Goal: Check status: Check status

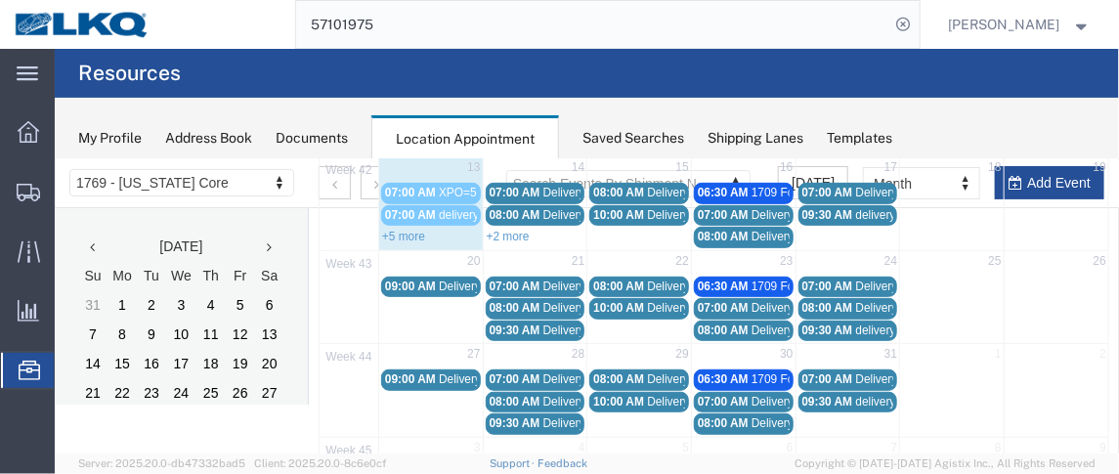
scroll to position [255, 0]
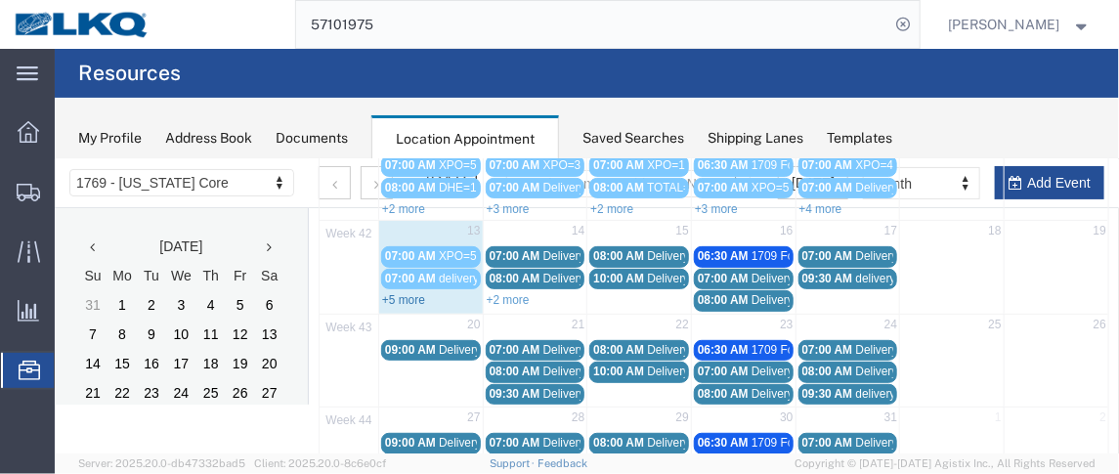
click at [391, 292] on link "+5 more" at bounding box center [402, 299] width 43 height 14
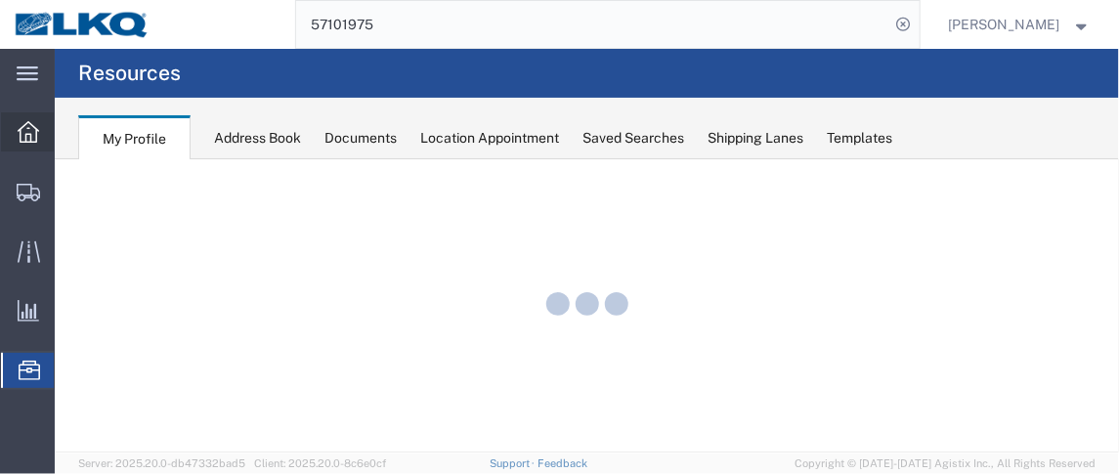
click at [25, 130] on icon at bounding box center [28, 131] width 21 height 21
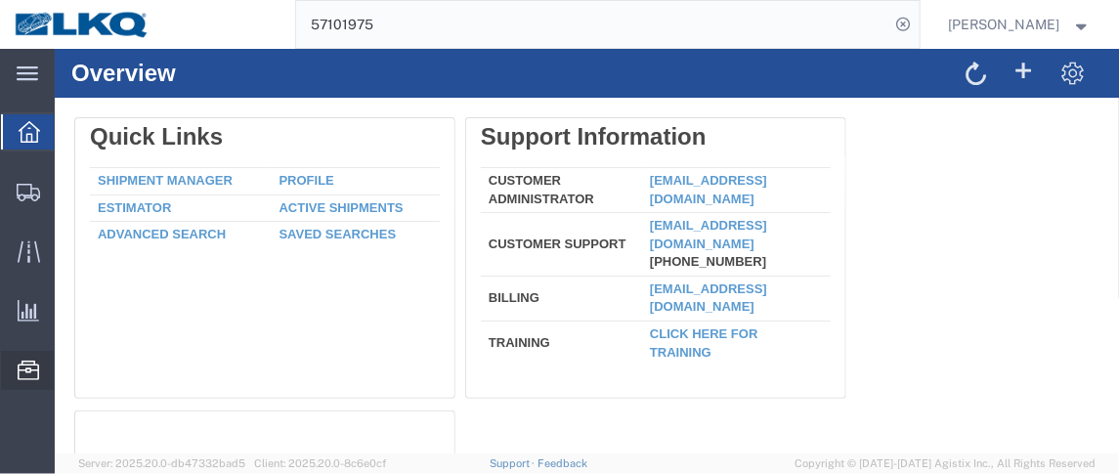
click at [0, 0] on span "Location Appointment" at bounding box center [0, 0] width 0 height 0
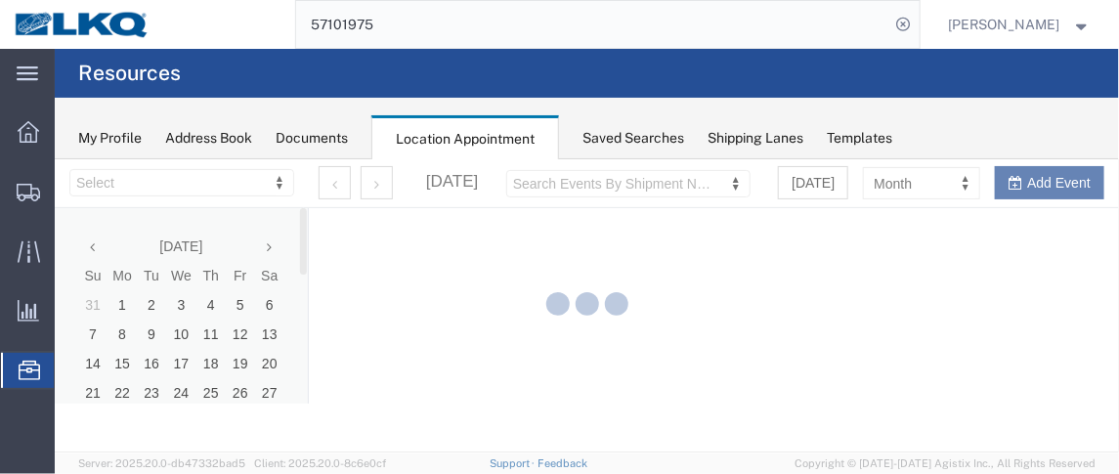
select select "28716"
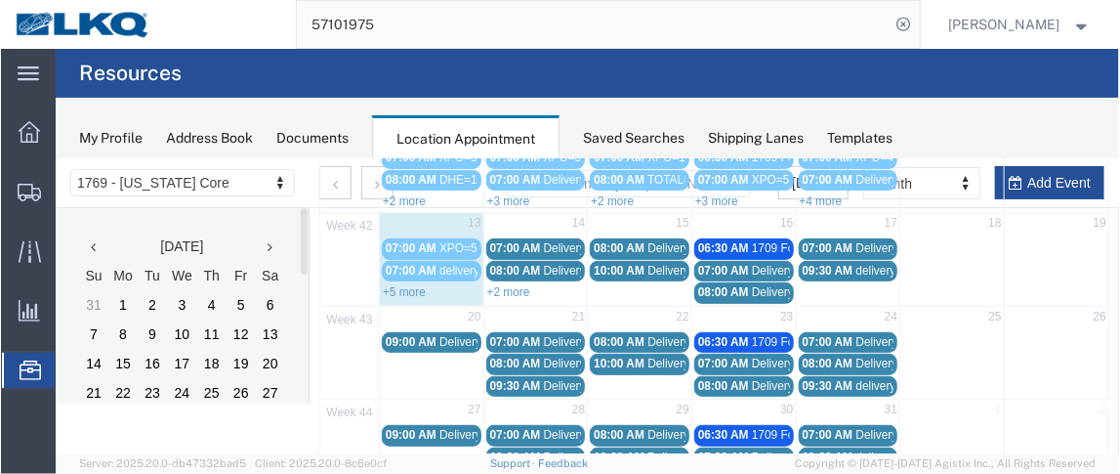
scroll to position [285, 0]
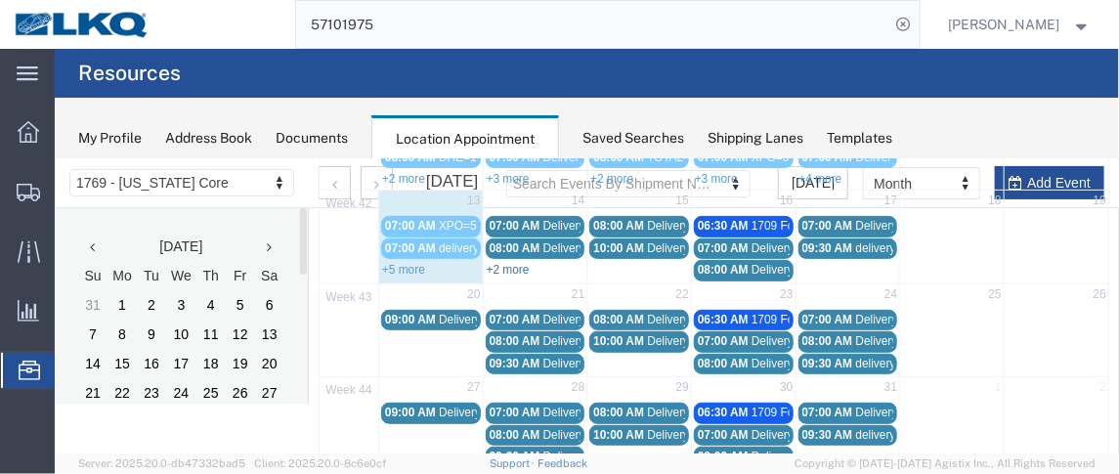
click at [488, 262] on link "+2 more" at bounding box center [506, 269] width 43 height 14
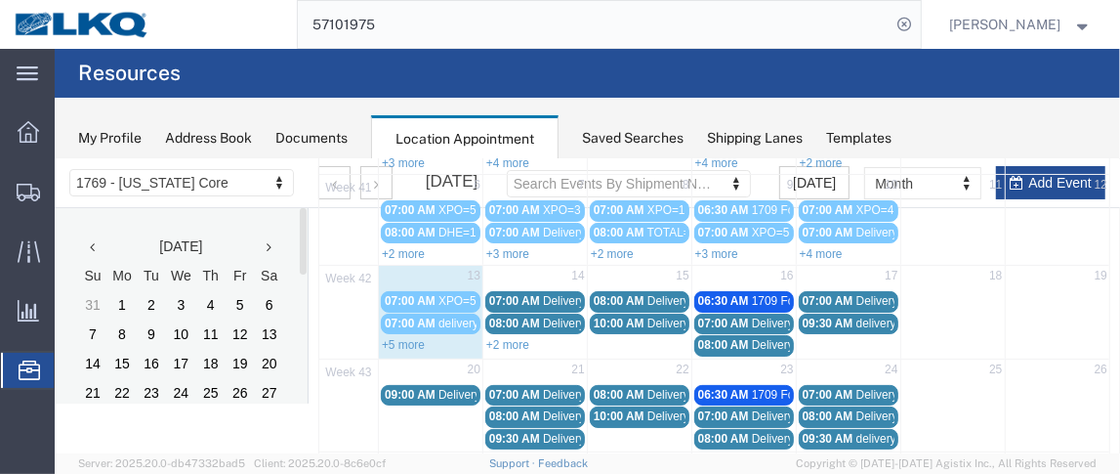
scroll to position [212, 0]
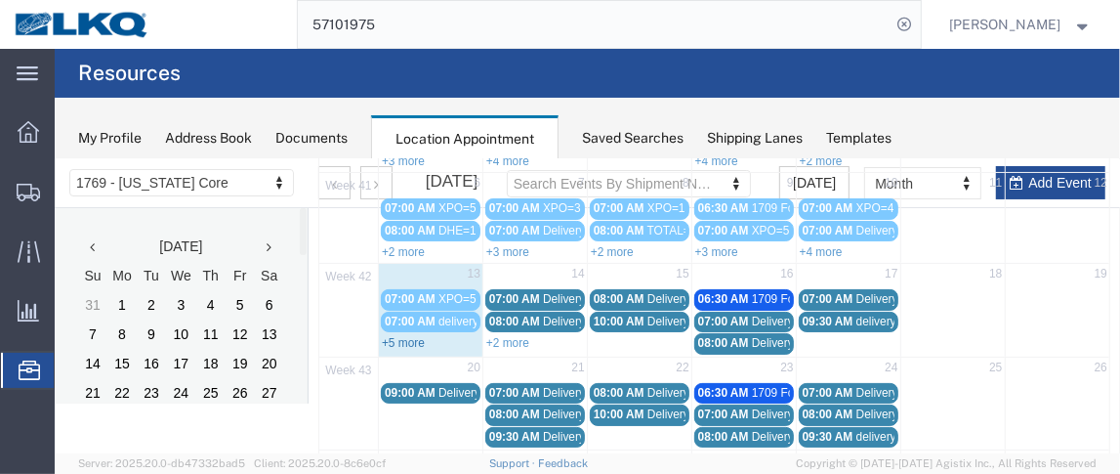
click at [404, 335] on link "+5 more" at bounding box center [402, 342] width 43 height 14
